Goal: Transaction & Acquisition: Purchase product/service

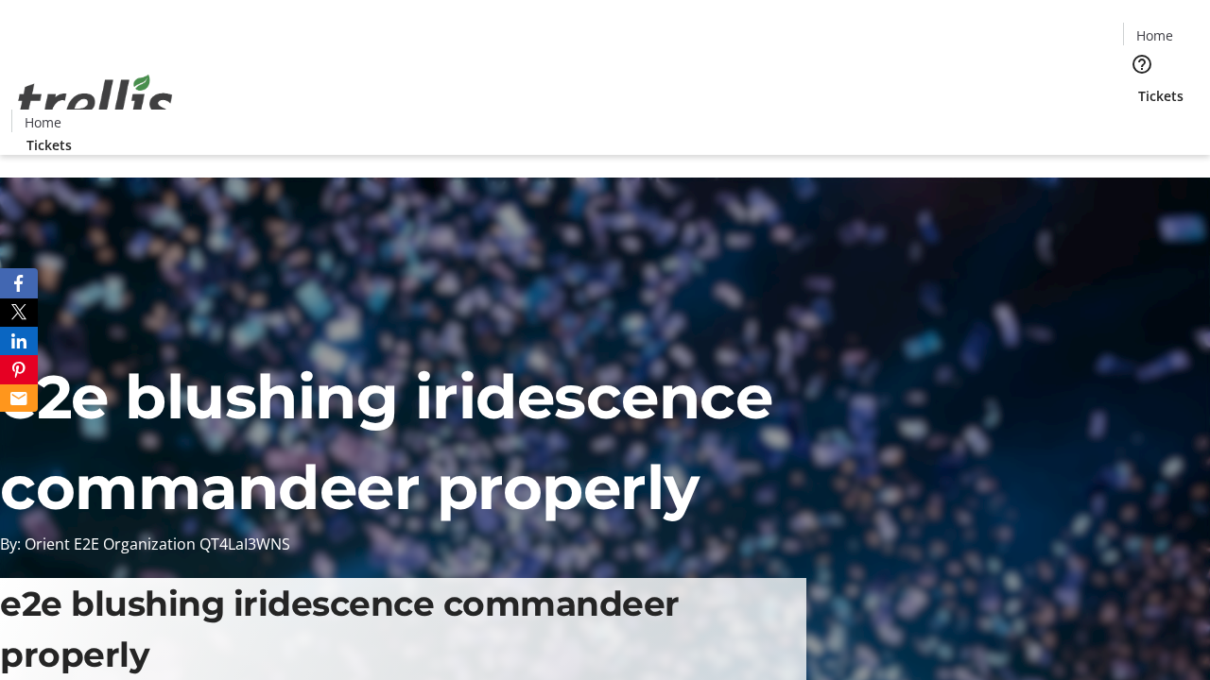
click at [1138, 86] on span "Tickets" at bounding box center [1160, 96] width 45 height 20
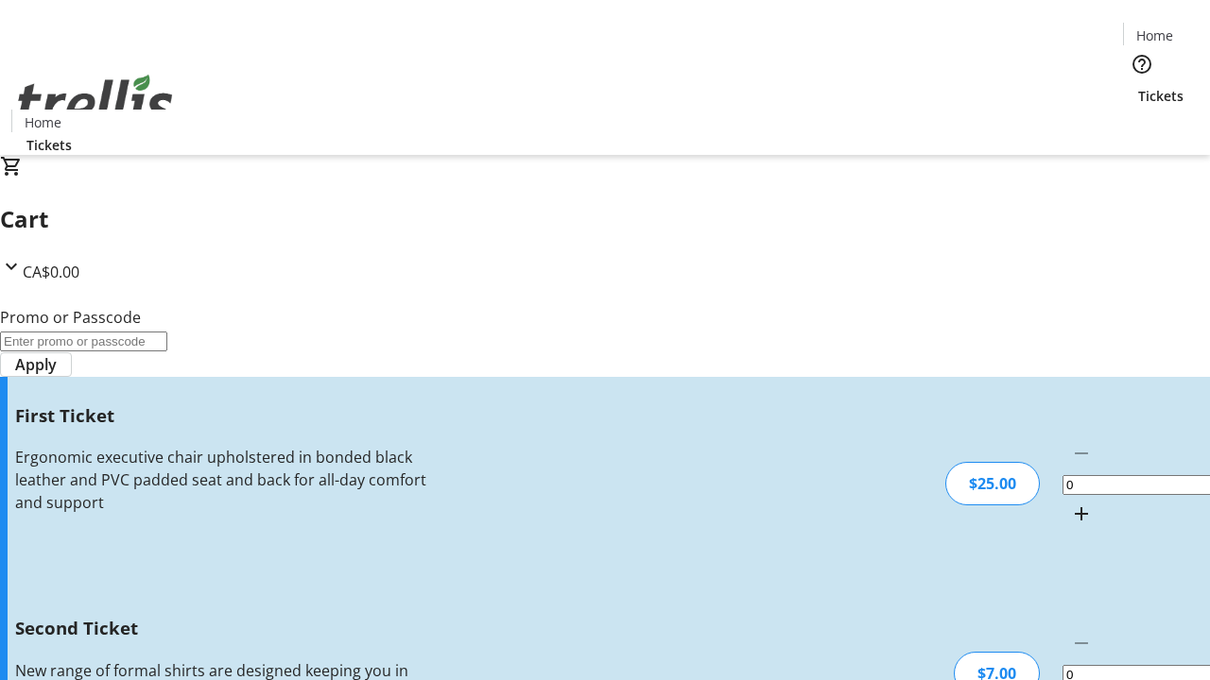
click at [1070, 503] on mat-icon "Increment by one" at bounding box center [1081, 514] width 23 height 23
type input "1"
type input "2"
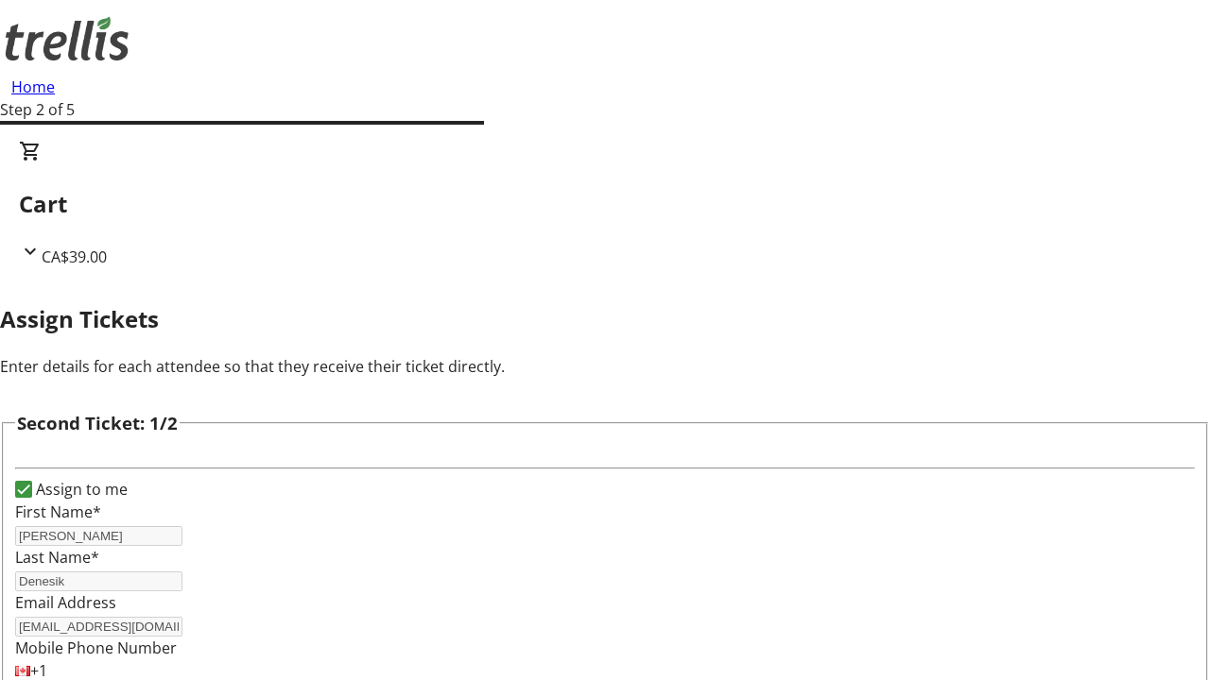
type input "Brielle"
type input "[PERSON_NAME]"
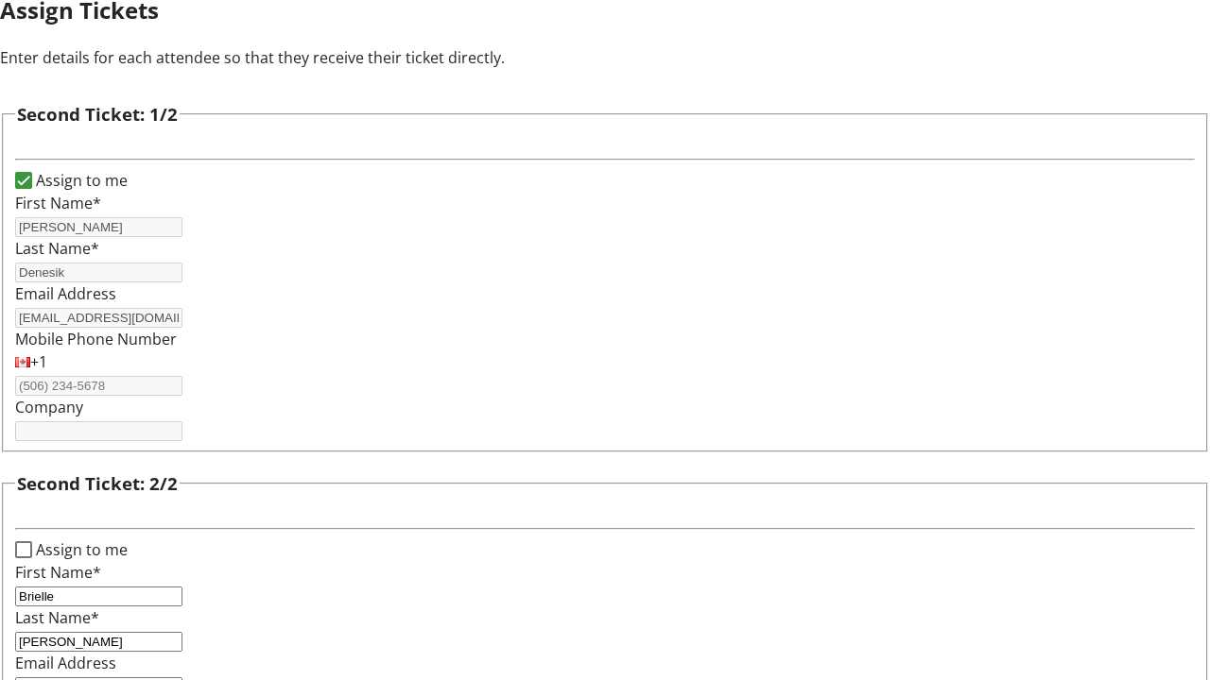
type input "[EMAIL_ADDRESS][PERSON_NAME][DOMAIN_NAME]"
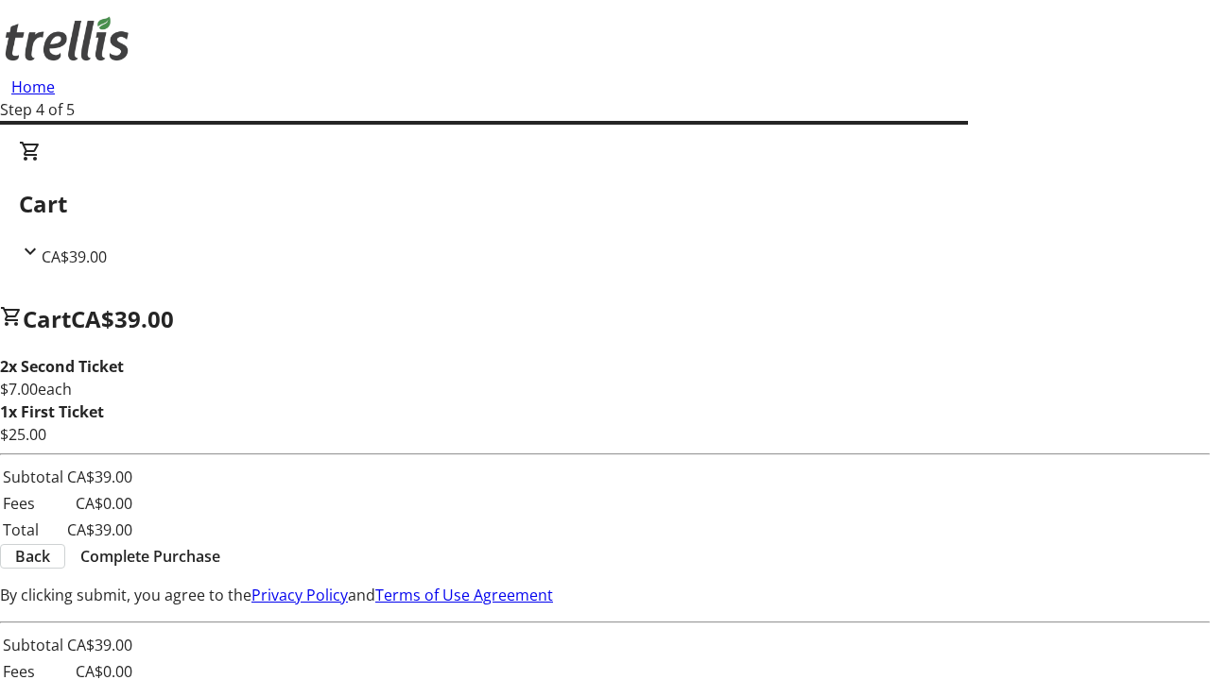
click at [50, 559] on span "Back" at bounding box center [32, 556] width 35 height 23
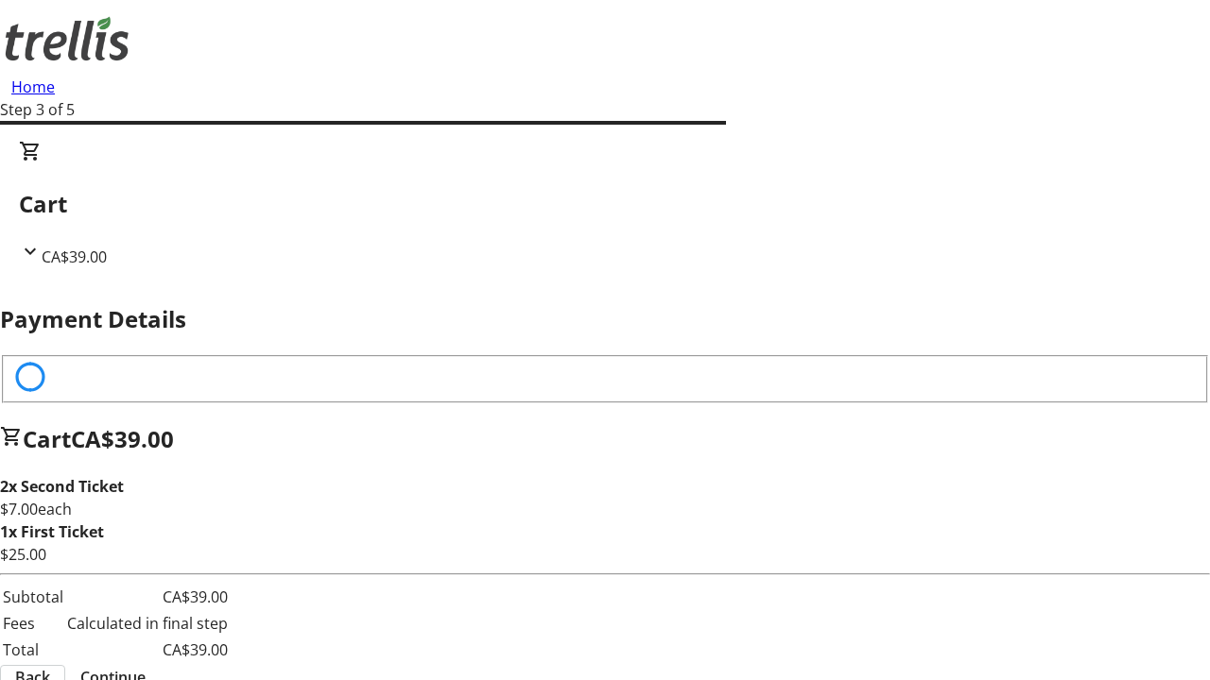
click at [50, 666] on span "Back" at bounding box center [32, 677] width 35 height 23
